Goal: Task Accomplishment & Management: Manage account settings

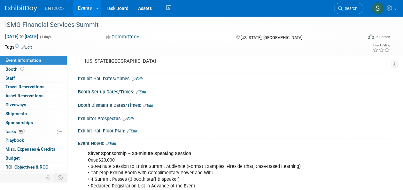
click at [12, 180] on td at bounding box center [21, 177] width 43 height 8
click at [12, 131] on span "Tasks 0%" at bounding box center [15, 131] width 20 height 5
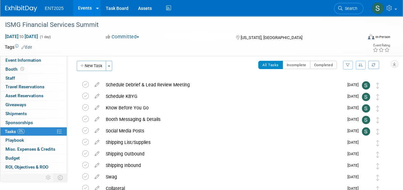
scroll to position [6, 0]
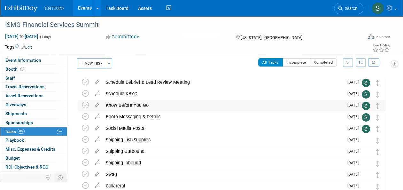
click at [125, 103] on div "Know Before You Go" at bounding box center [223, 105] width 241 height 11
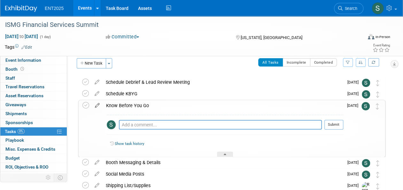
click at [96, 104] on icon at bounding box center [97, 104] width 11 height 8
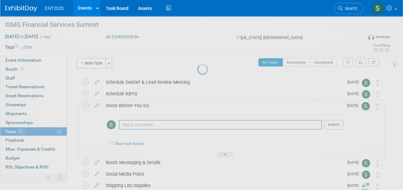
select select "9"
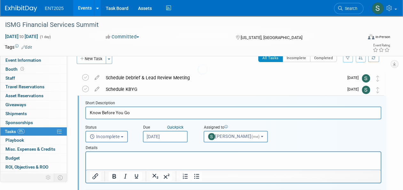
scroll to position [12, 0]
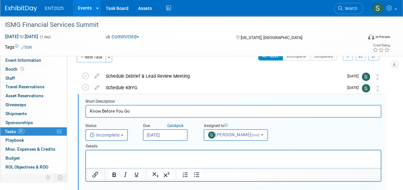
click at [152, 132] on input "[DATE]" at bounding box center [165, 135] width 45 height 12
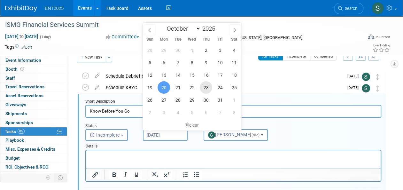
click at [204, 85] on span "23" at bounding box center [206, 87] width 12 height 12
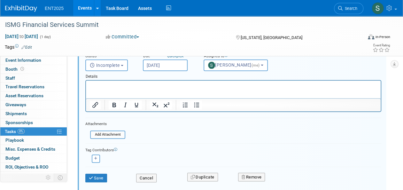
scroll to position [83, 0]
click at [171, 63] on input "[DATE]" at bounding box center [165, 65] width 45 height 12
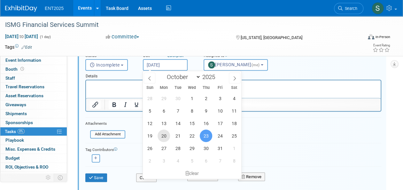
click at [166, 139] on span "20" at bounding box center [164, 136] width 12 height 12
type input "[DATE]"
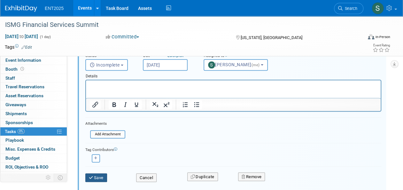
click at [101, 178] on button "Save" at bounding box center [96, 177] width 22 height 9
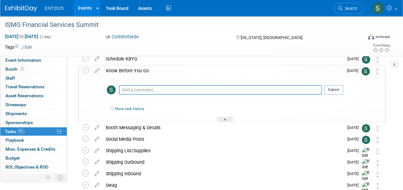
scroll to position [33, 0]
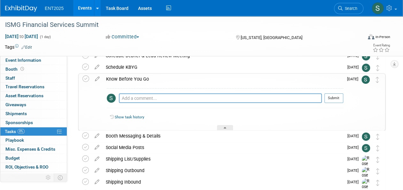
click at [135, 77] on div "Know Before You Go" at bounding box center [223, 79] width 241 height 11
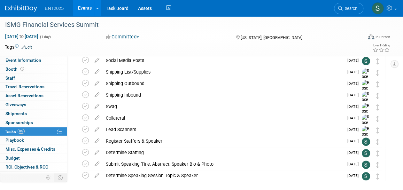
scroll to position [0, 0]
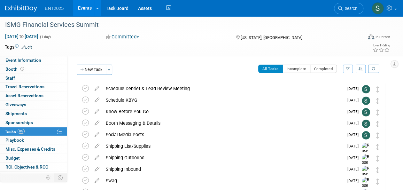
click at [83, 7] on link "Events" at bounding box center [84, 8] width 23 height 16
